Goal: Complete application form

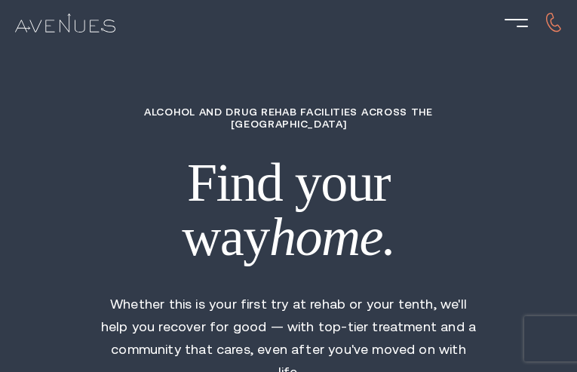
type input "dZbDcaHeOEOHqz"
type input "TqvhfqraPcib"
type input "SkmkNkIwIgjBiWz"
type input "waycAmDnL"
type input "LPLzEHEHJDEWYT"
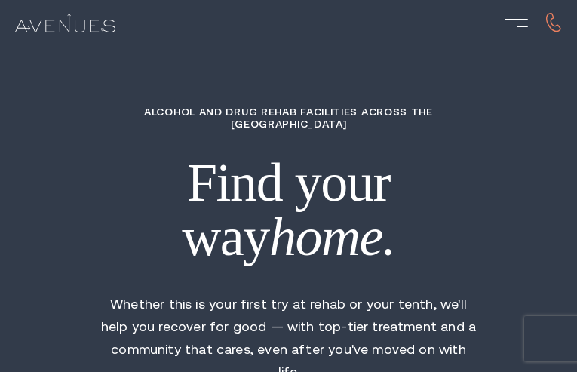
type input "7298330968"
type input "[EMAIL_ADDRESS][DOMAIN_NAME]"
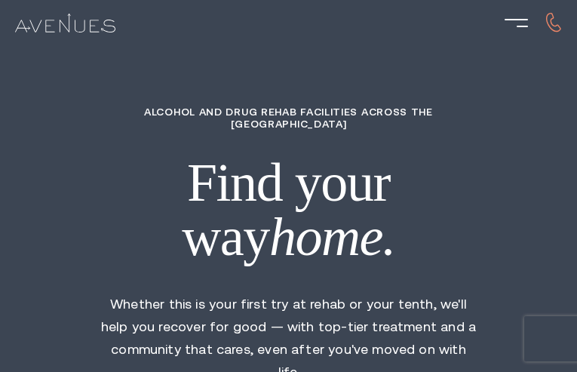
type input "wiOnpBEmDT"
type input "4810425834"
type input "[EMAIL_ADDRESS][DOMAIN_NAME]"
type input "HWqRbbUUQvMT"
radio input "true"
